Goal: Task Accomplishment & Management: Use online tool/utility

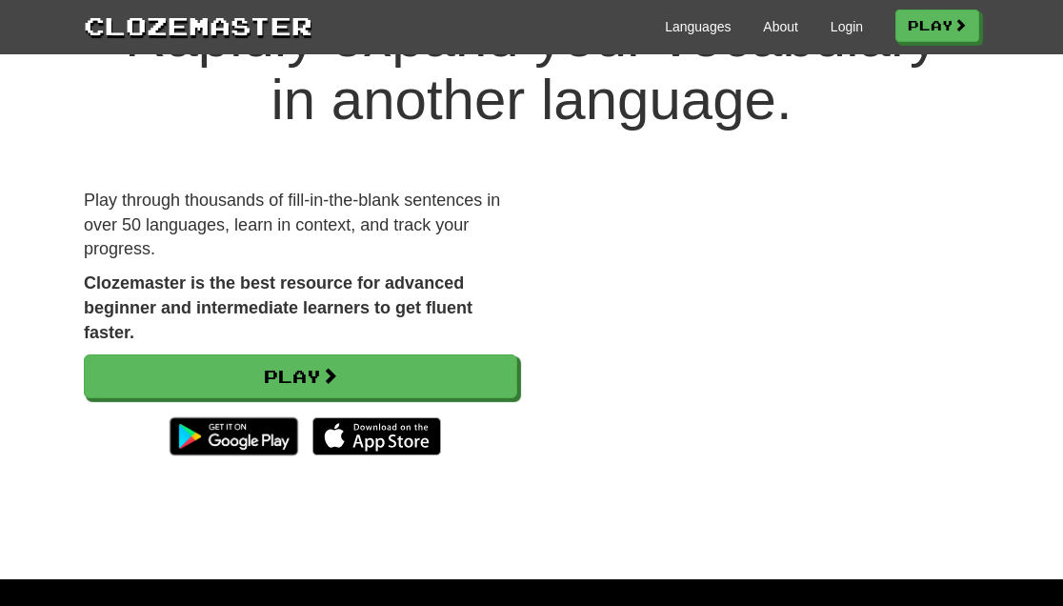
scroll to position [113, 0]
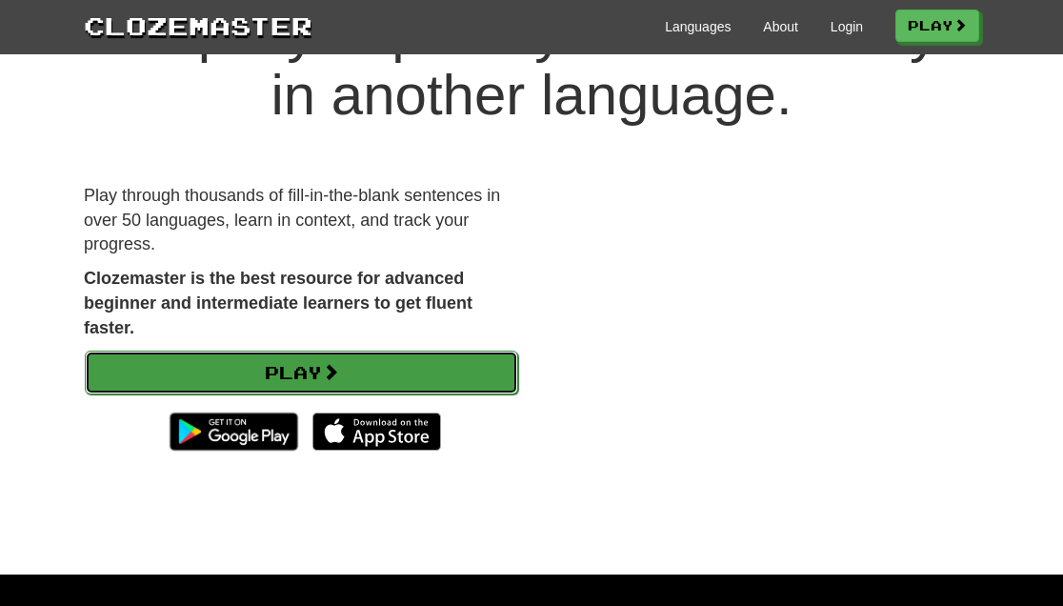
click at [309, 370] on link "Play" at bounding box center [301, 372] width 433 height 44
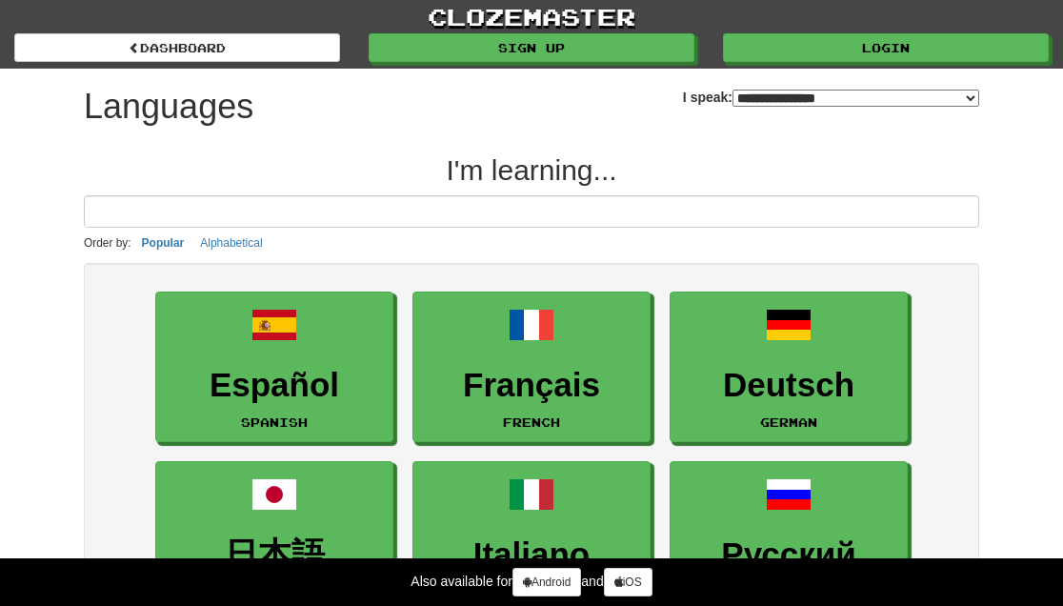
select select "*******"
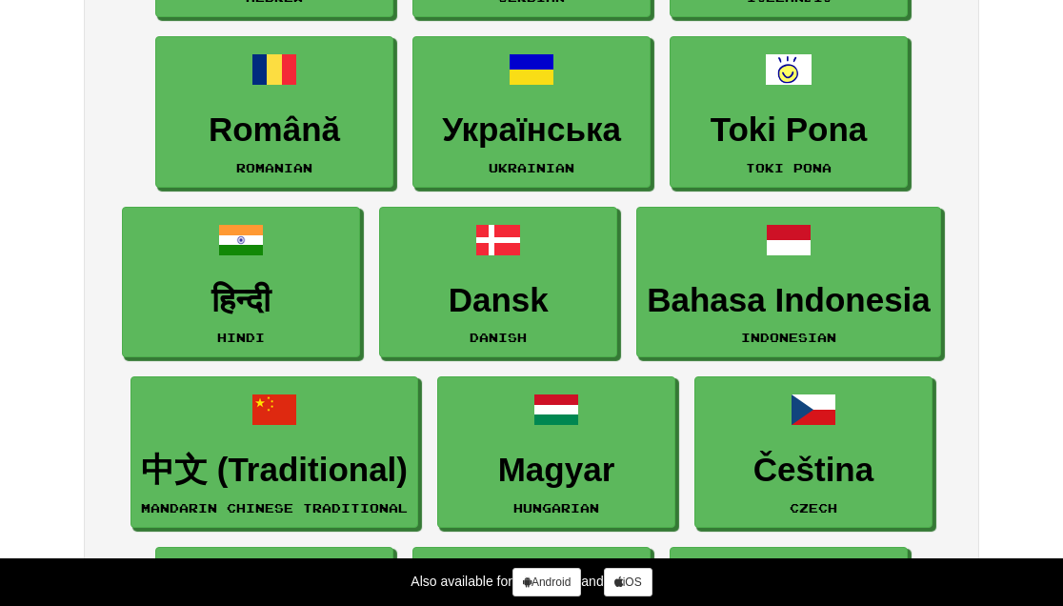
scroll to position [1787, 0]
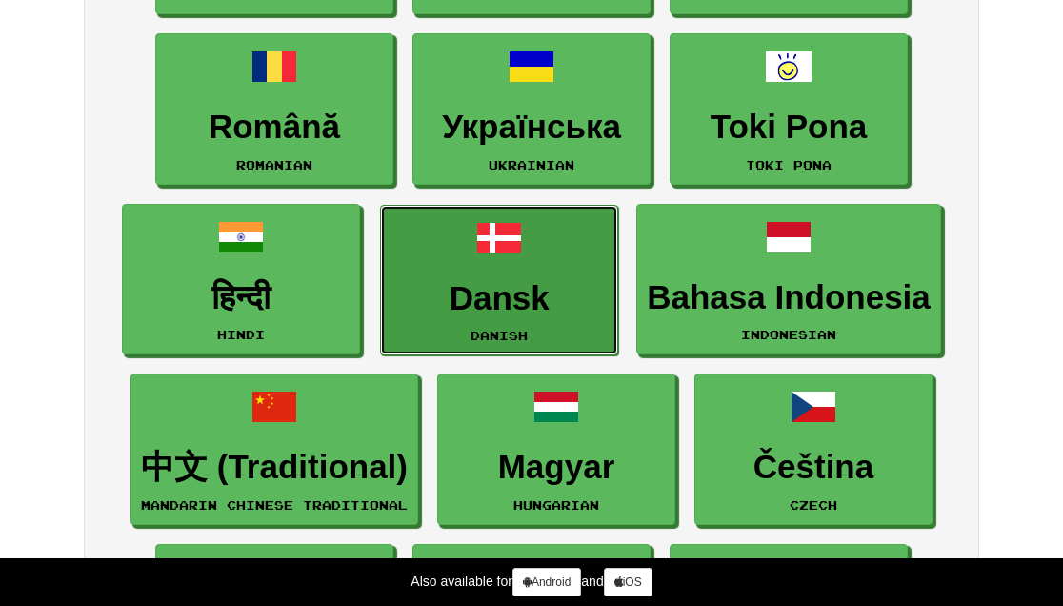
click at [511, 275] on link "Dansk Danish" at bounding box center [499, 280] width 238 height 151
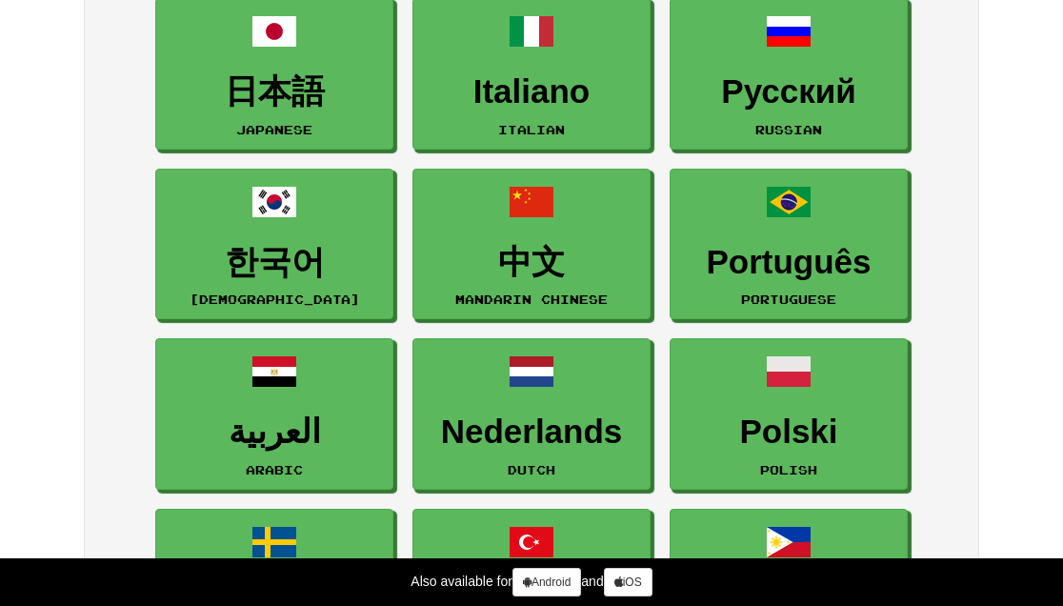
scroll to position [0, 0]
